Goal: Transaction & Acquisition: Subscribe to service/newsletter

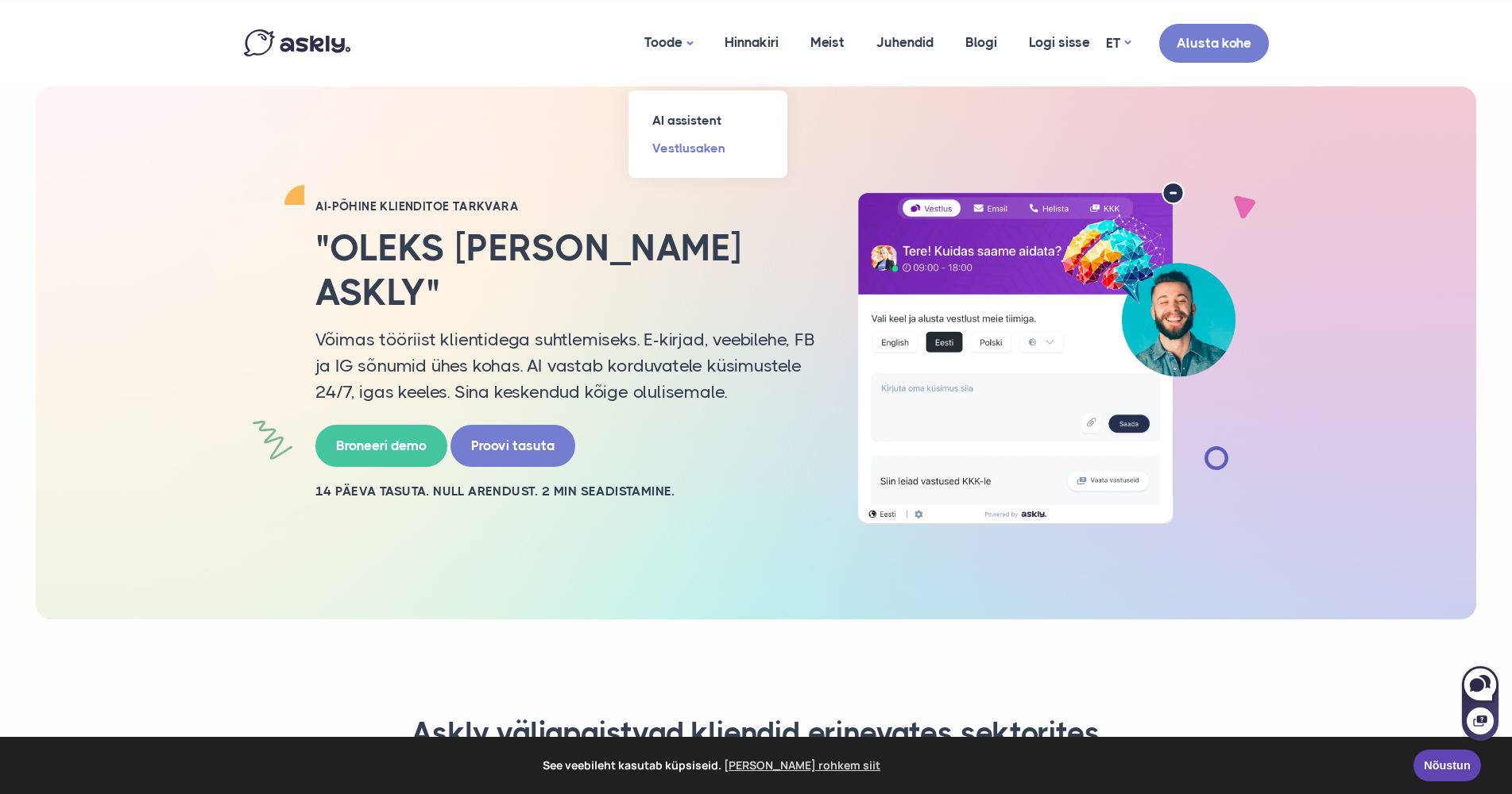
click at [685, 146] on link "Vestlusaken" at bounding box center [707, 148] width 159 height 28
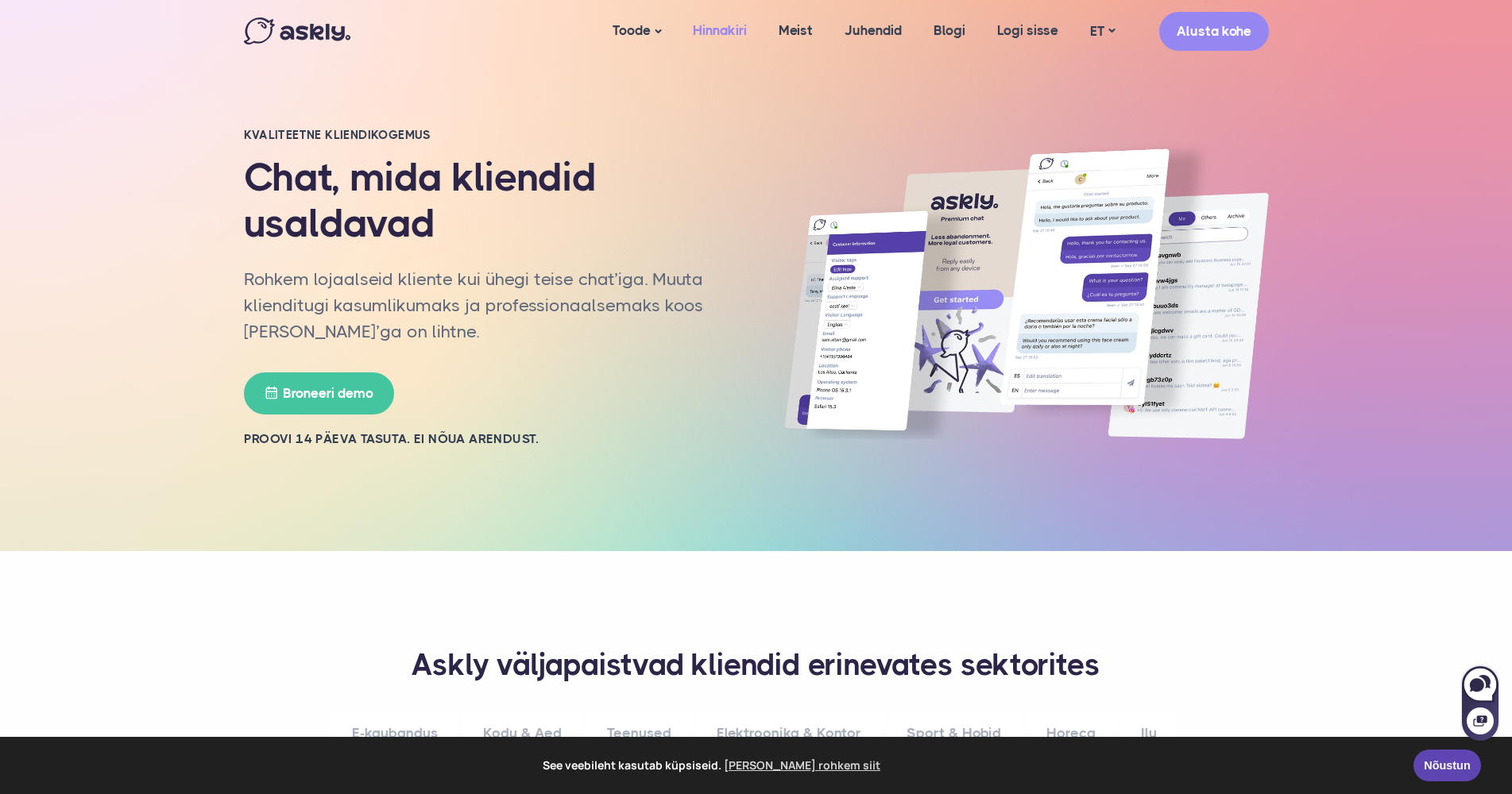
click at [710, 29] on link "Hinnakiri" at bounding box center [719, 31] width 86 height 61
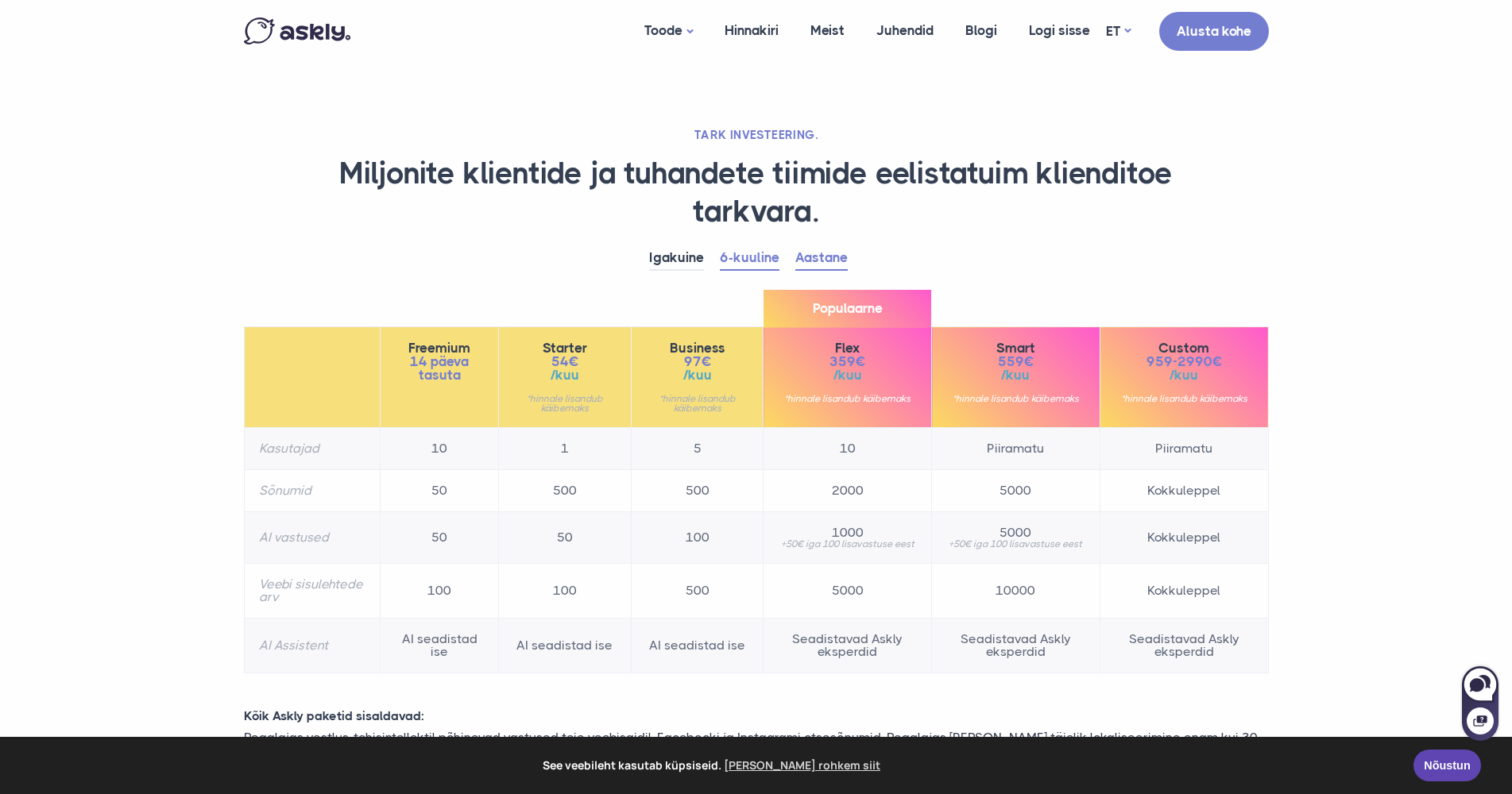
click at [820, 256] on link "Aastane" at bounding box center [822, 258] width 53 height 25
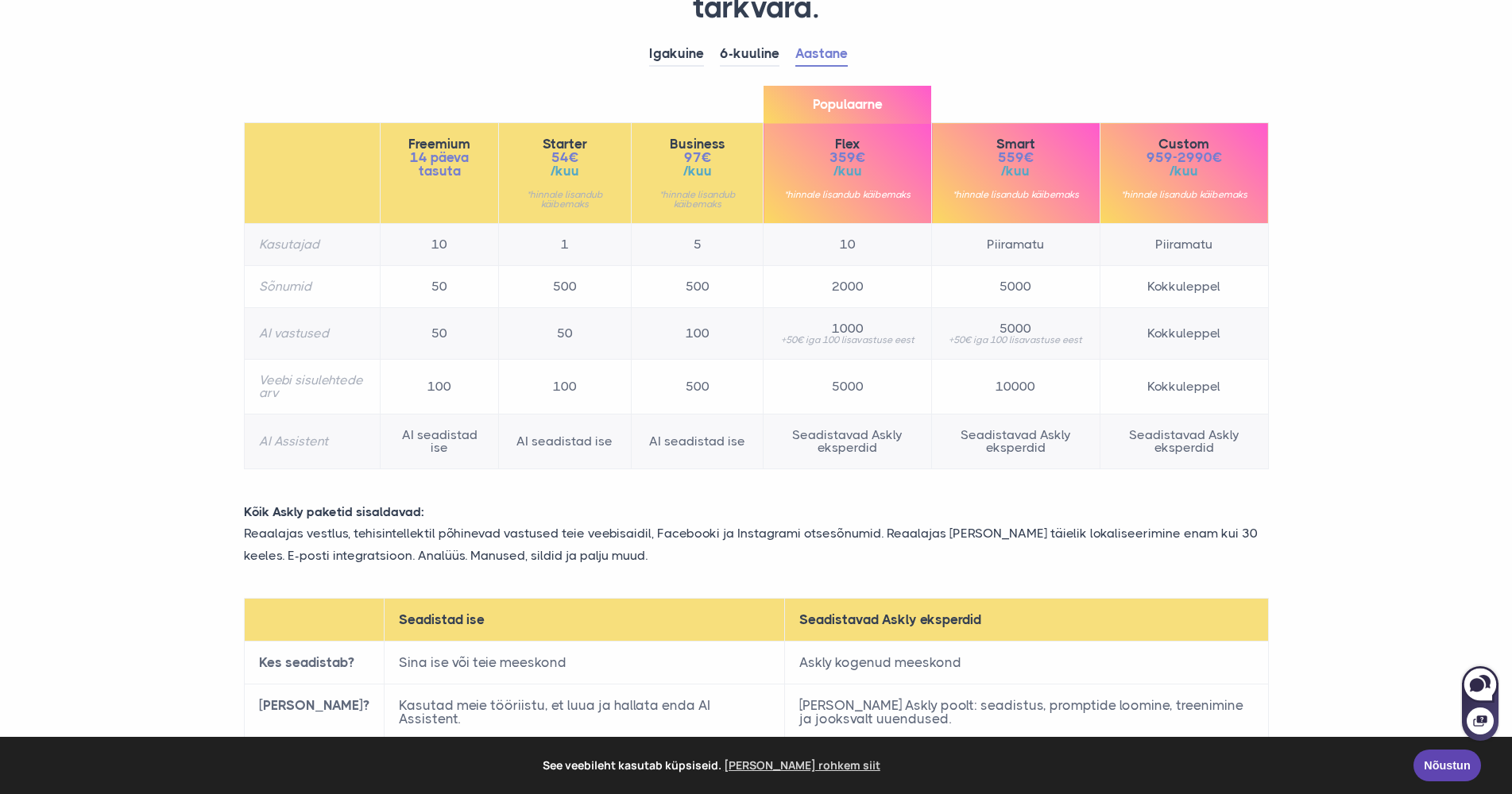
scroll to position [158, 0]
